Goal: Information Seeking & Learning: Understand process/instructions

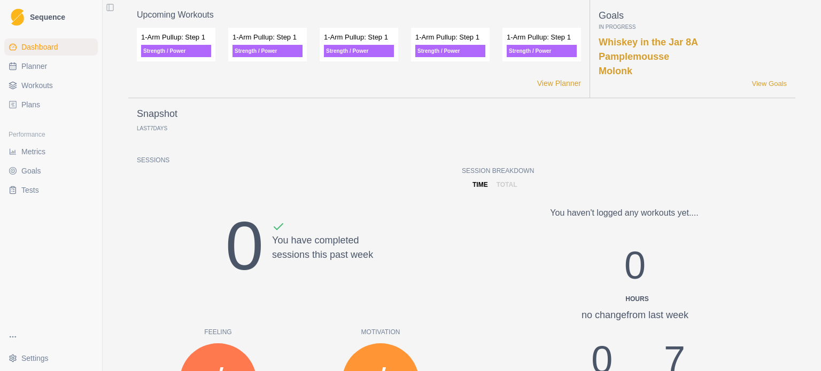
click at [27, 66] on span "Planner" at bounding box center [34, 66] width 26 height 11
select select "month"
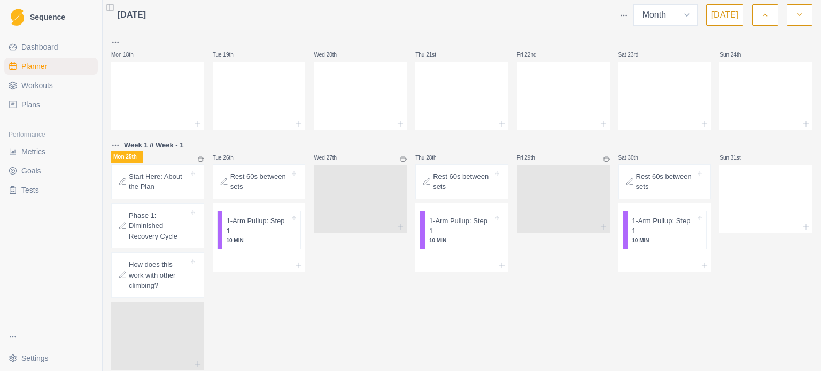
scroll to position [517, 0]
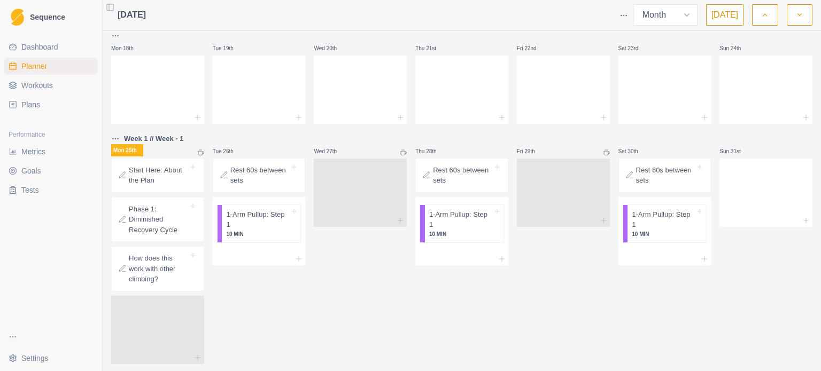
click at [165, 165] on p "Start Here: About the Plan" at bounding box center [159, 175] width 60 height 21
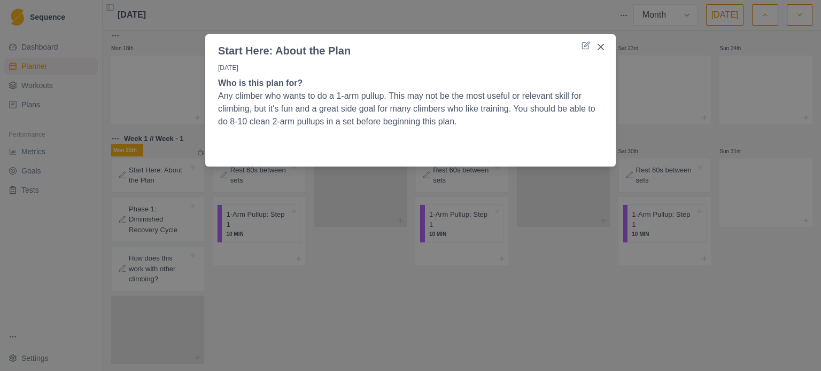
click at [156, 200] on div "Start Here: About the Plan [DATE] Who is this plan for? Any climber who wants t…" at bounding box center [410, 185] width 821 height 371
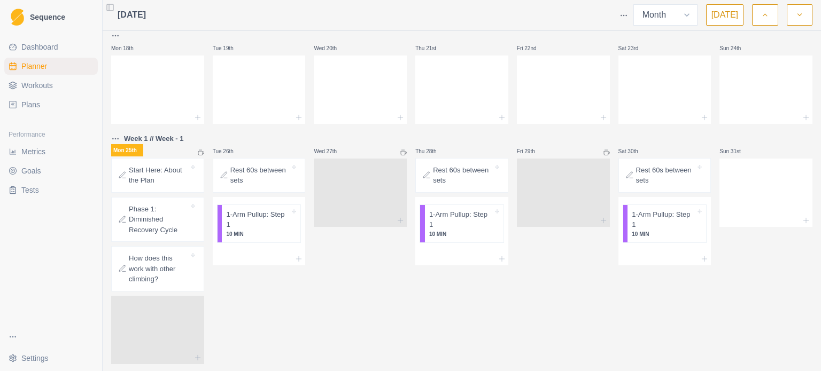
click at [156, 204] on p "Phase 1: Diminished Recovery Cycle" at bounding box center [159, 220] width 60 height 32
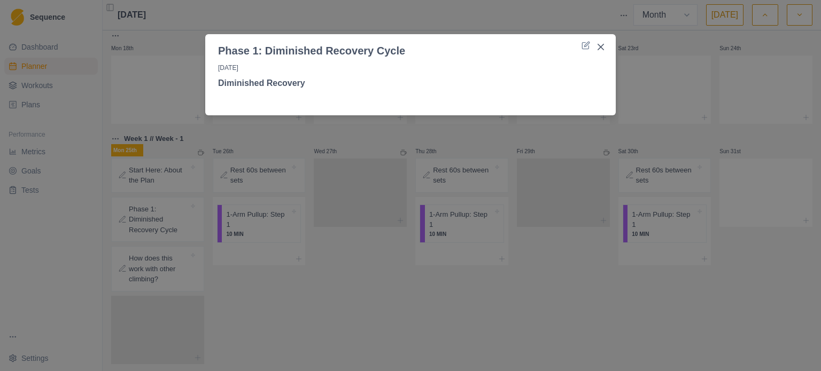
click at [151, 245] on div "Phase 1: Diminished Recovery Cycle [DATE] Diminished Recovery" at bounding box center [410, 185] width 821 height 371
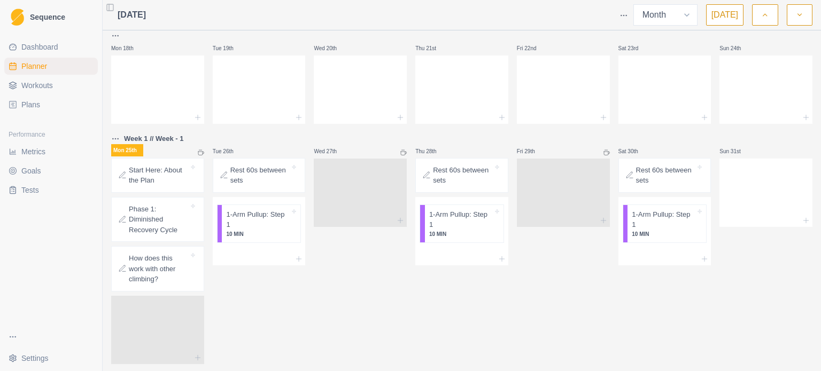
click at [151, 253] on p "How does this work with other climbing?" at bounding box center [159, 269] width 60 height 32
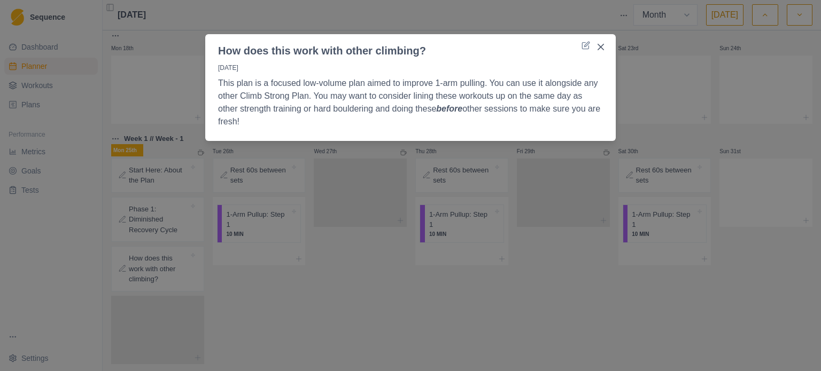
click at [249, 159] on div "How does this work with other climbing? [DATE] This plan is a focused low-volum…" at bounding box center [410, 185] width 821 height 371
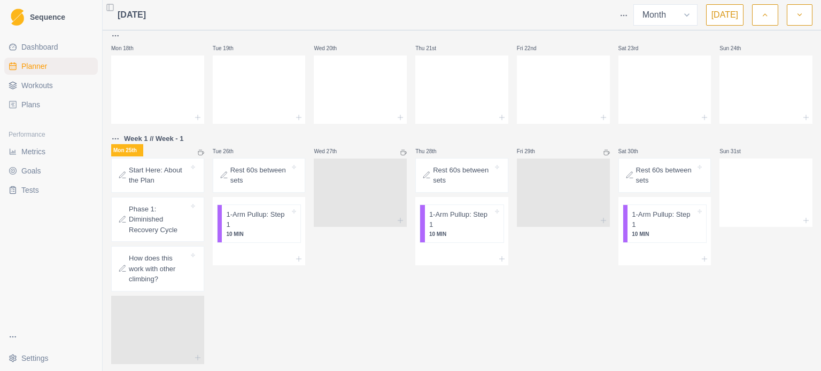
click at [251, 165] on p "Rest 60s between sets" at bounding box center [260, 175] width 60 height 21
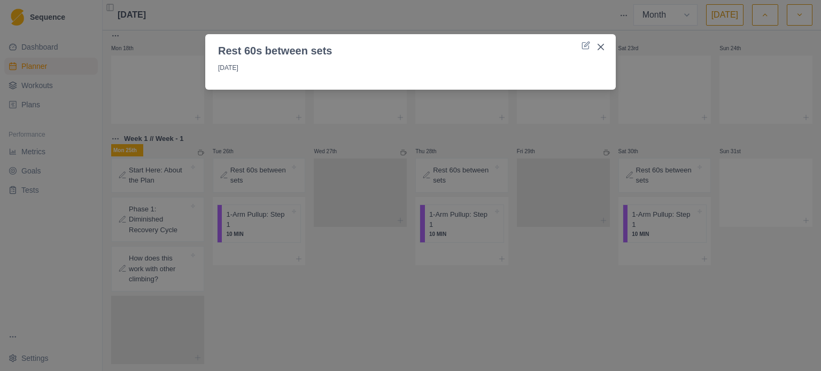
click at [253, 194] on div "Rest 60s between sets [DATE]" at bounding box center [410, 185] width 821 height 371
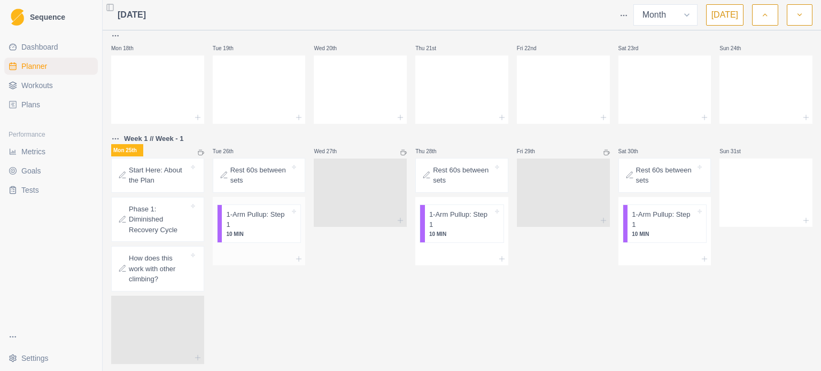
click at [253, 210] on p "1-Arm Pullup: Step 1" at bounding box center [258, 220] width 64 height 21
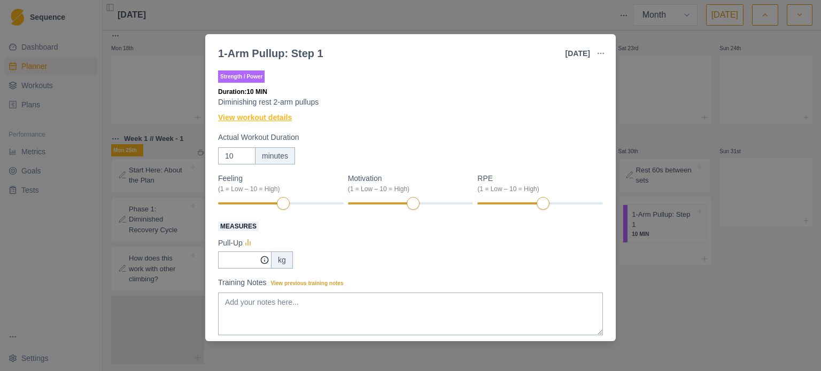
click at [259, 119] on link "View workout details" at bounding box center [255, 117] width 74 height 11
